Goal: Find specific page/section: Locate a particular part of the current website

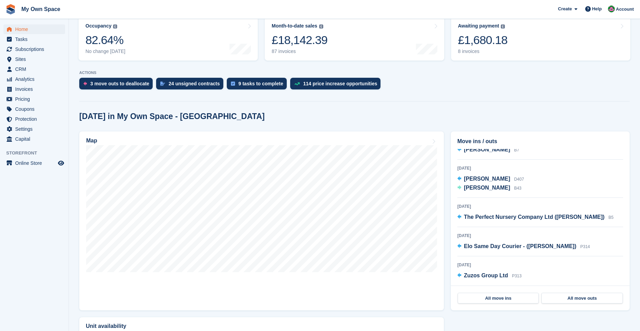
scroll to position [103, 0]
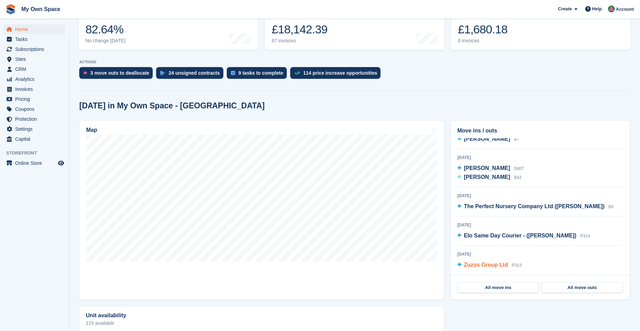
click at [484, 267] on span "Zuzos Group Ltd" at bounding box center [486, 265] width 44 height 6
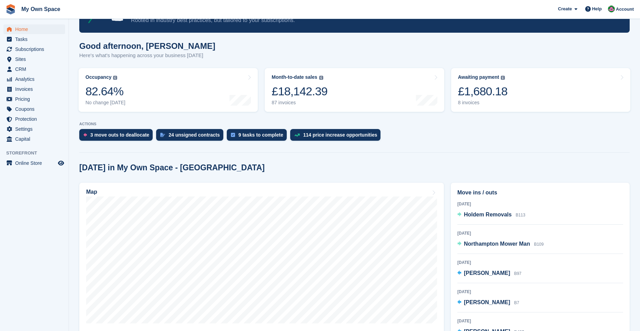
scroll to position [172, 0]
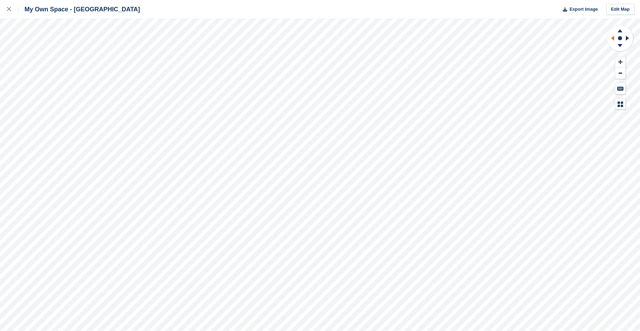
drag, startPoint x: 622, startPoint y: 29, endPoint x: 610, endPoint y: 44, distance: 19.3
click at [622, 29] on icon at bounding box center [620, 29] width 18 height 9
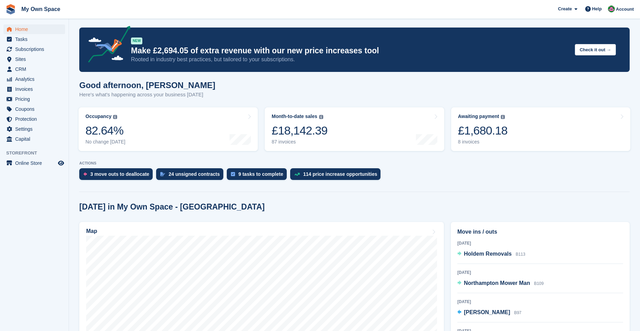
scroll to position [103, 0]
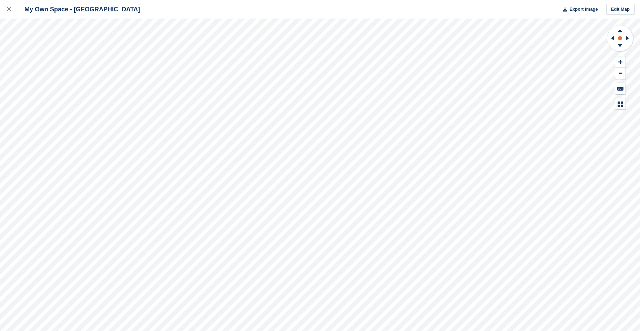
drag, startPoint x: 623, startPoint y: 30, endPoint x: 618, endPoint y: 38, distance: 9.9
click at [622, 30] on icon at bounding box center [620, 29] width 18 height 9
click at [620, 42] on icon at bounding box center [620, 46] width 18 height 9
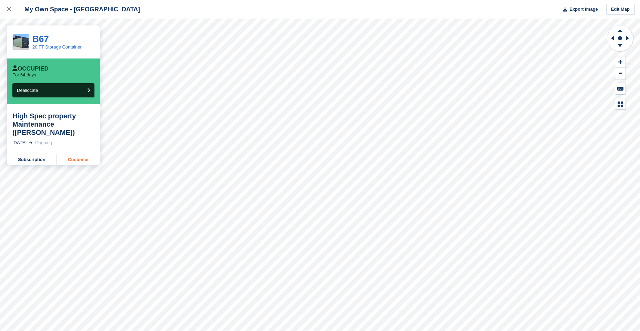
click at [85, 160] on link "Customer" at bounding box center [78, 159] width 43 height 11
